Goal: Transaction & Acquisition: Download file/media

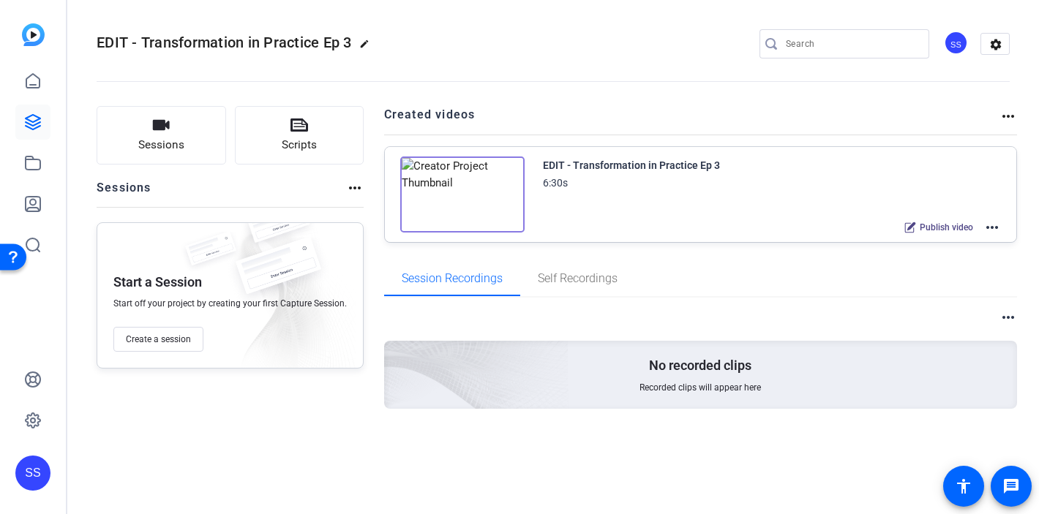
click at [31, 476] on div "SS" at bounding box center [32, 473] width 35 height 35
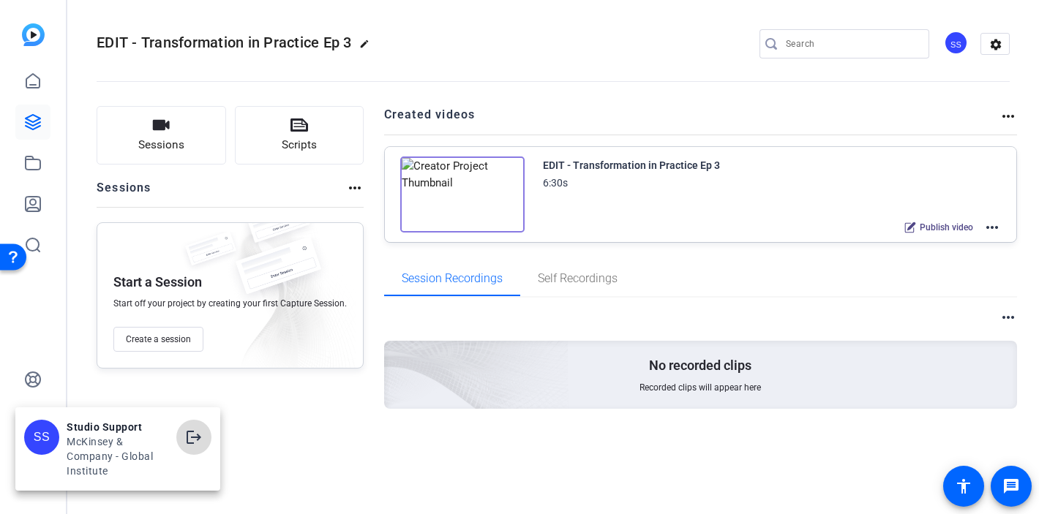
click at [198, 440] on mat-icon "logout" at bounding box center [194, 438] width 18 height 18
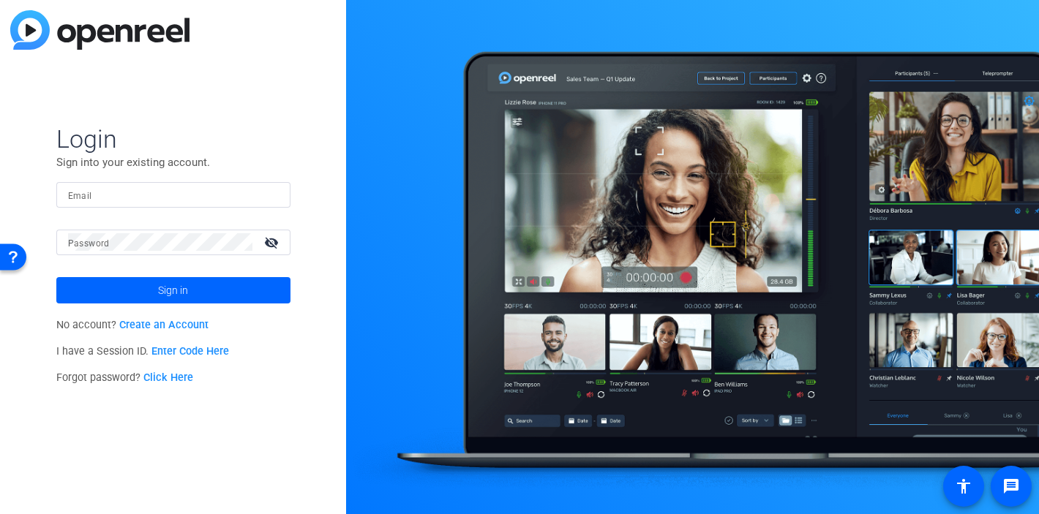
click at [268, 199] on div at bounding box center [173, 195] width 211 height 26
click at [264, 193] on img at bounding box center [266, 195] width 10 height 18
type input "[EMAIL_ADDRESS][DOMAIN_NAME]"
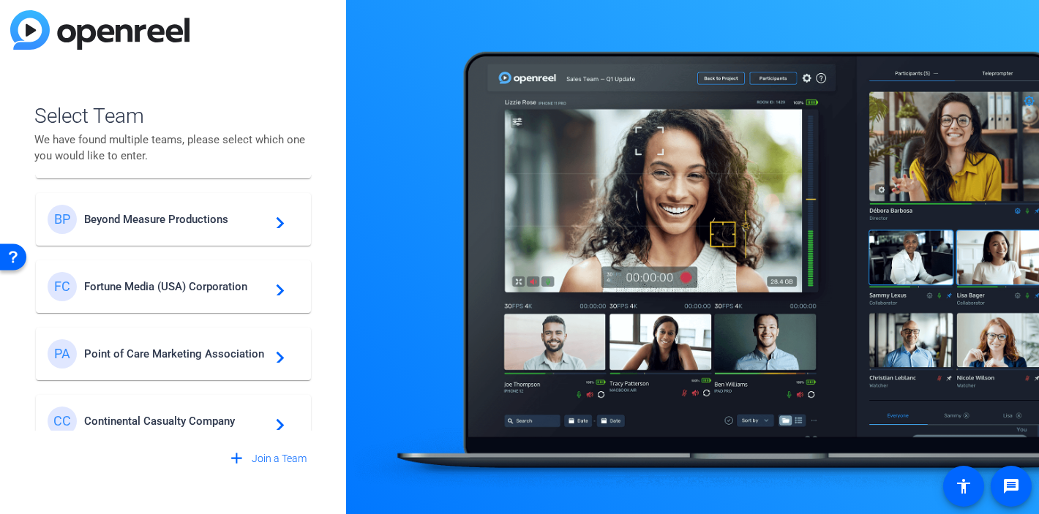
scroll to position [416, 0]
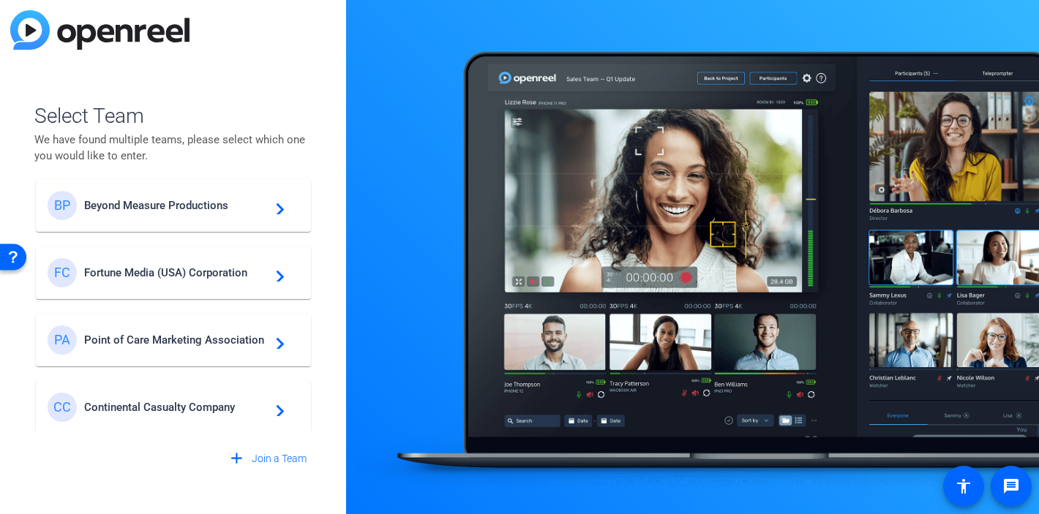
click at [139, 266] on span "Fortune Media (USA) Corporation" at bounding box center [175, 272] width 183 height 13
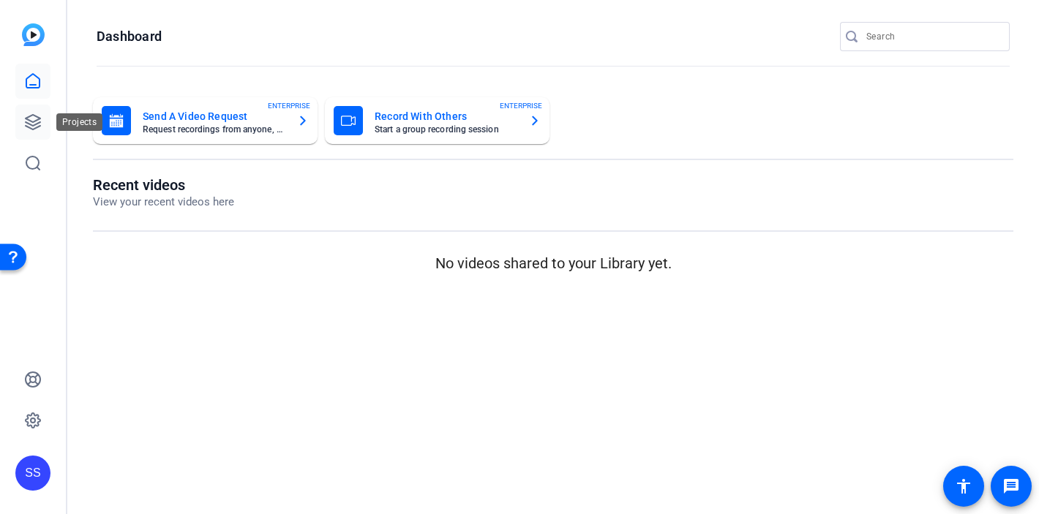
click at [31, 120] on icon at bounding box center [33, 122] width 18 height 18
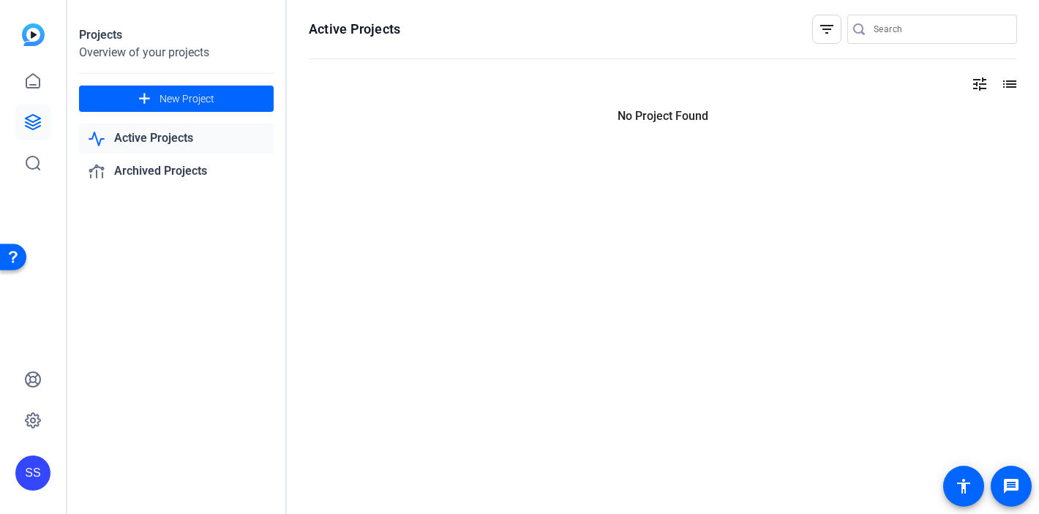
click at [873, 37] on input "Search" at bounding box center [939, 29] width 132 height 18
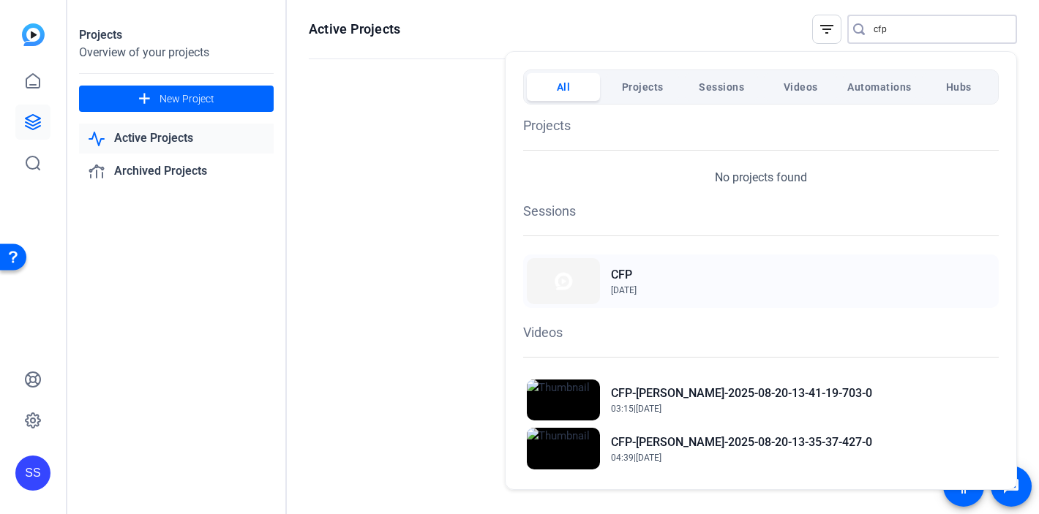
type input "cfp"
click at [582, 271] on img at bounding box center [563, 281] width 73 height 46
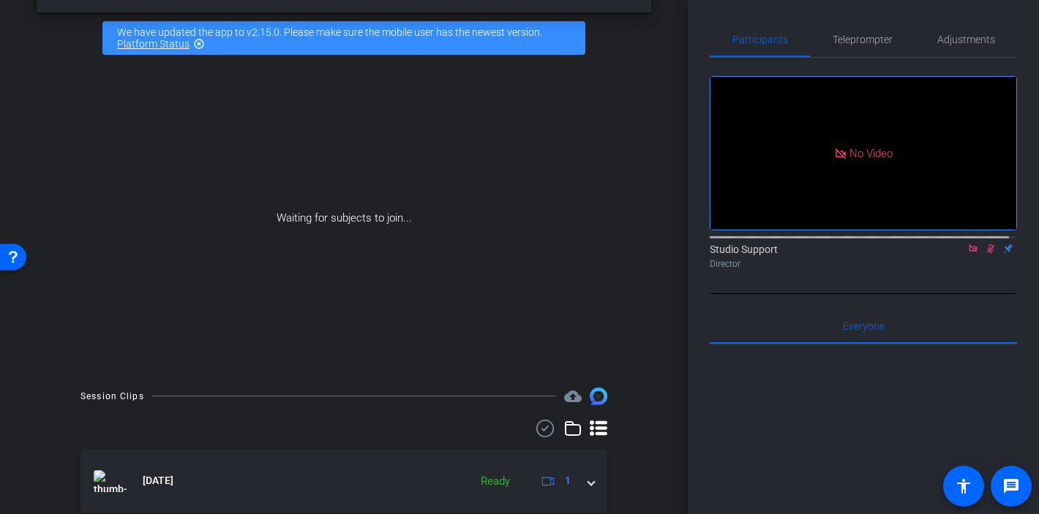
scroll to position [53, 0]
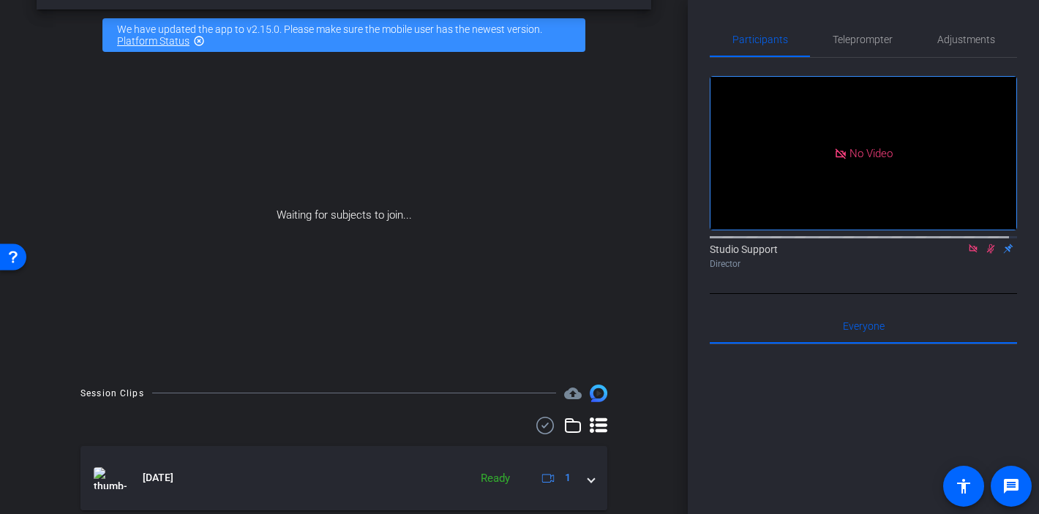
click at [535, 422] on icon at bounding box center [545, 426] width 22 height 18
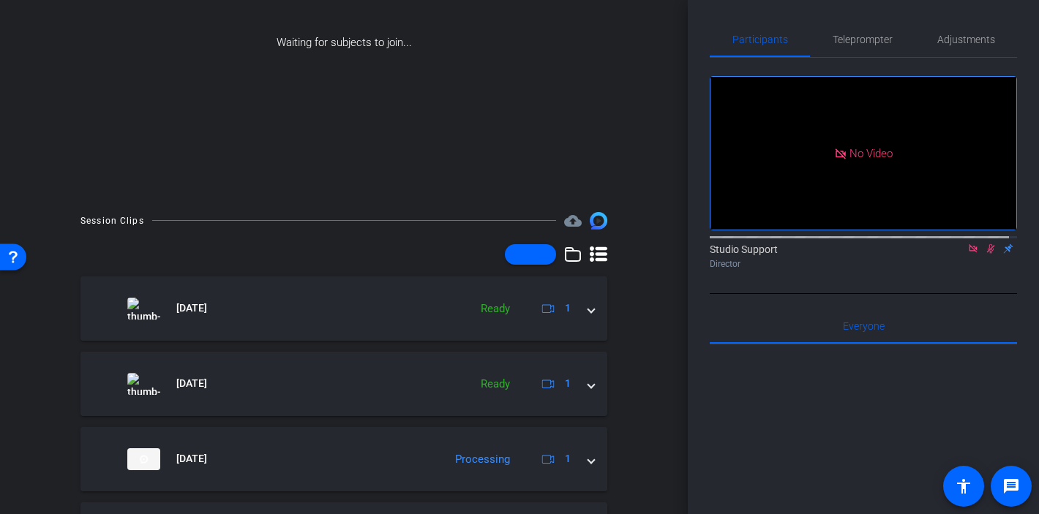
scroll to position [228, 0]
click at [535, 255] on span at bounding box center [530, 252] width 51 height 35
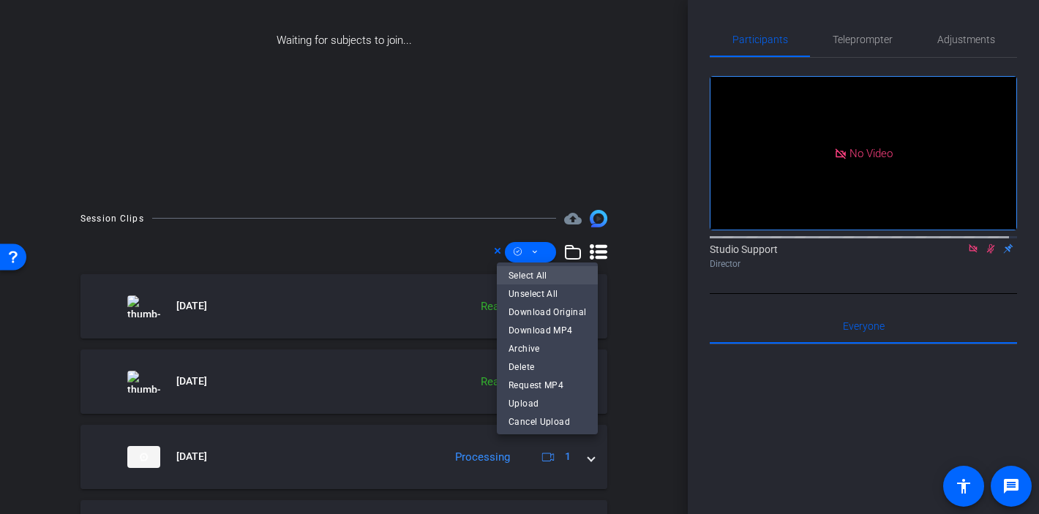
click at [533, 275] on span "Select All" at bounding box center [547, 275] width 78 height 18
click at [547, 314] on span "Download Original" at bounding box center [547, 312] width 78 height 18
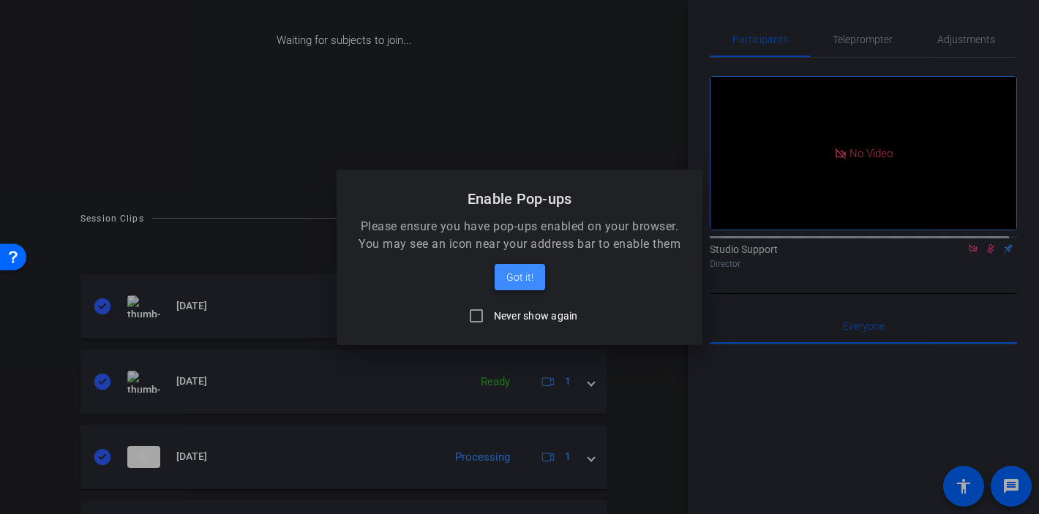
click at [529, 282] on span "Got it!" at bounding box center [519, 277] width 27 height 18
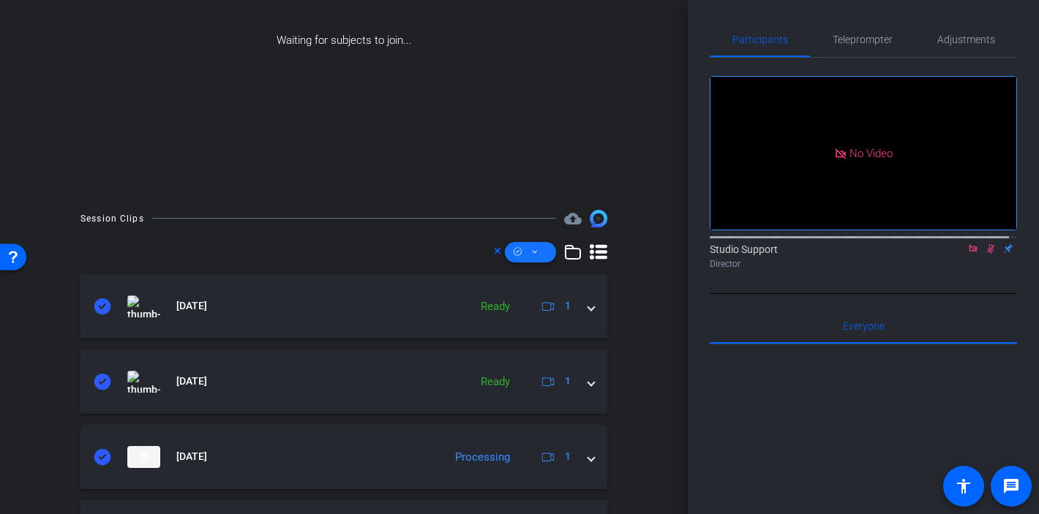
click at [531, 257] on span at bounding box center [530, 252] width 51 height 35
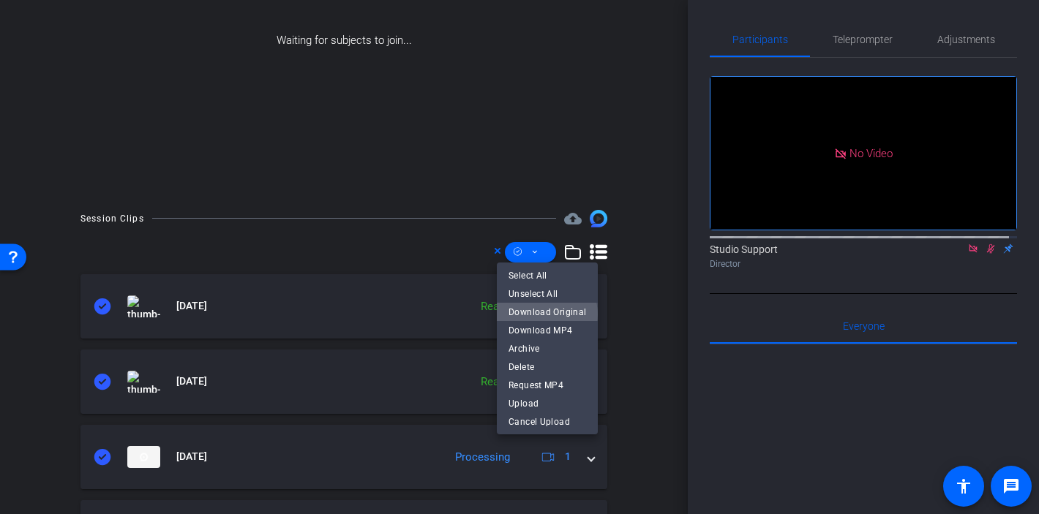
click at [546, 314] on span "Download Original" at bounding box center [547, 312] width 78 height 18
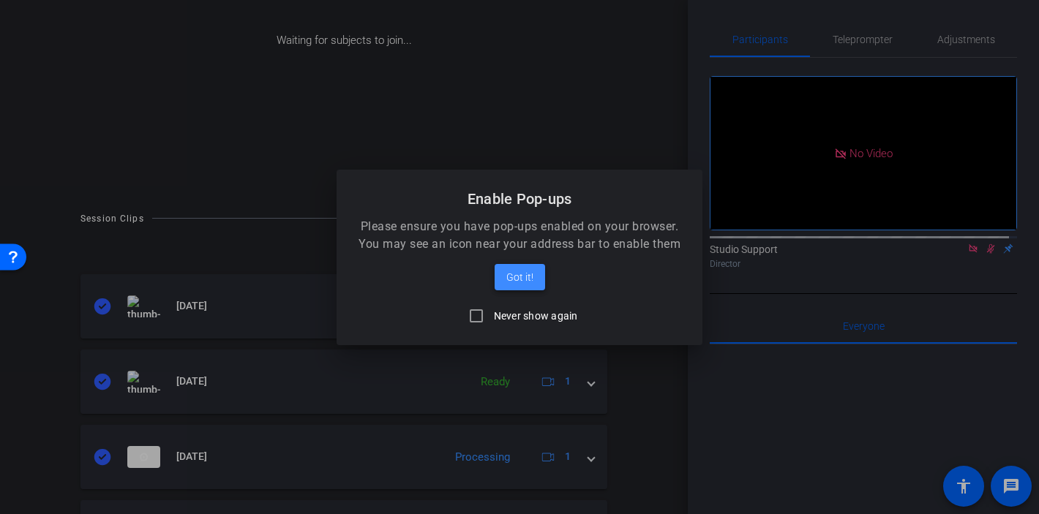
click at [527, 282] on span "Got it!" at bounding box center [519, 277] width 27 height 18
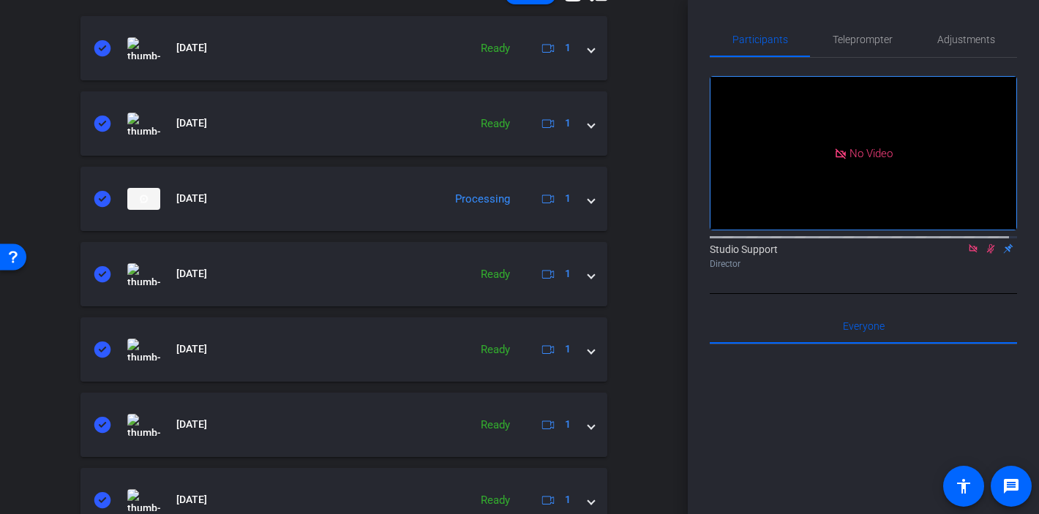
scroll to position [220, 0]
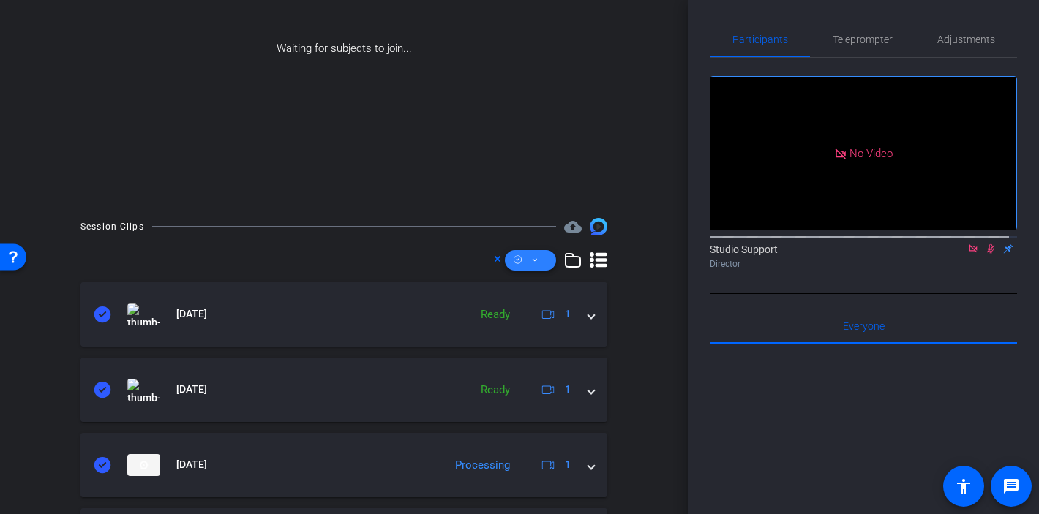
click at [531, 264] on span at bounding box center [530, 260] width 51 height 35
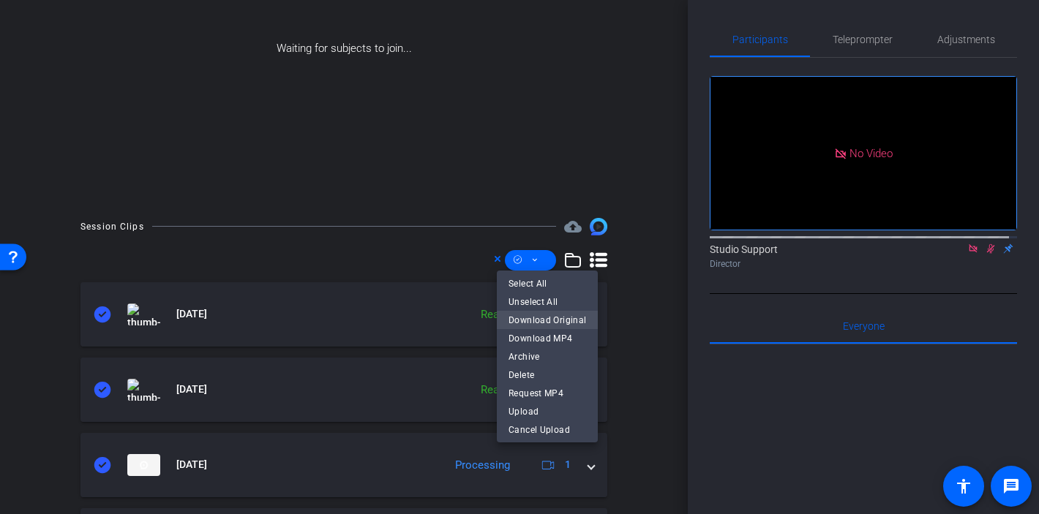
click at [544, 316] on span "Download Original" at bounding box center [547, 320] width 78 height 18
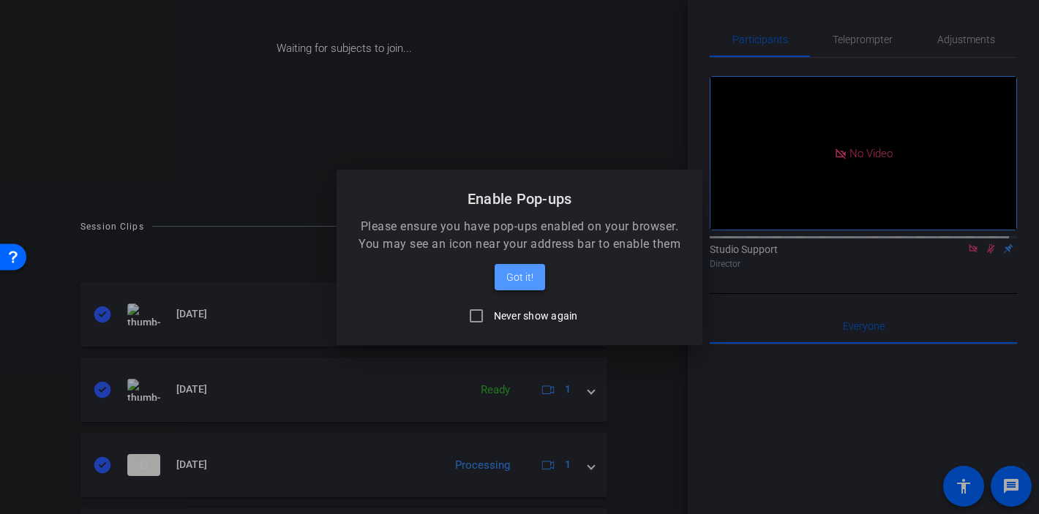
click at [529, 281] on span "Got it!" at bounding box center [519, 277] width 27 height 18
